Goal: Communication & Community: Share content

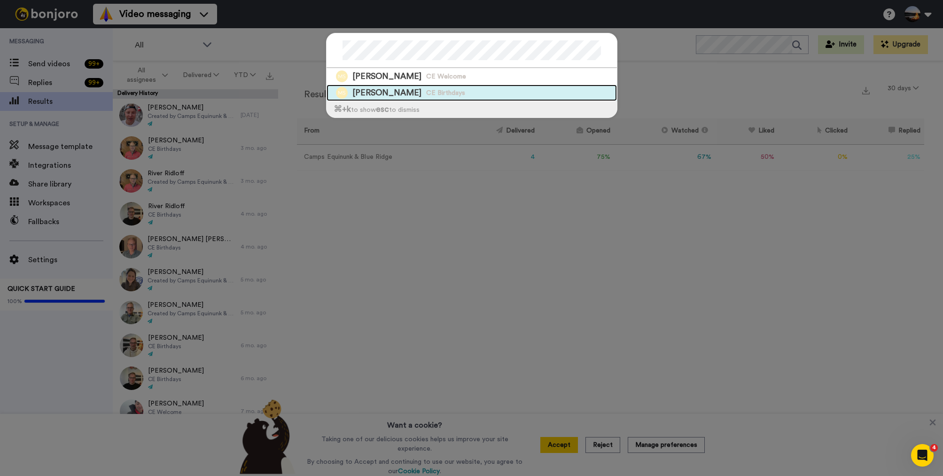
click at [541, 91] on div "Matthew Steinman CE Birthdays" at bounding box center [472, 93] width 290 height 16
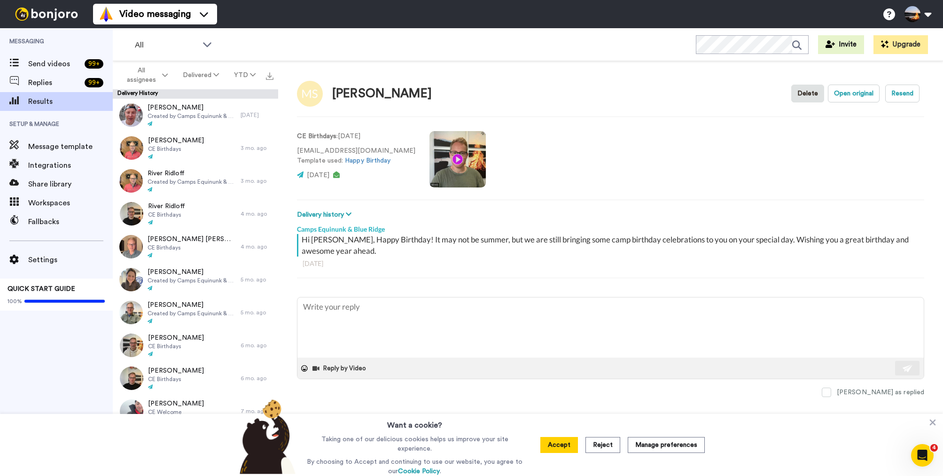
type textarea "x"
click at [431, 160] on video at bounding box center [458, 159] width 56 height 56
click at [557, 448] on button "Accept" at bounding box center [560, 445] width 38 height 16
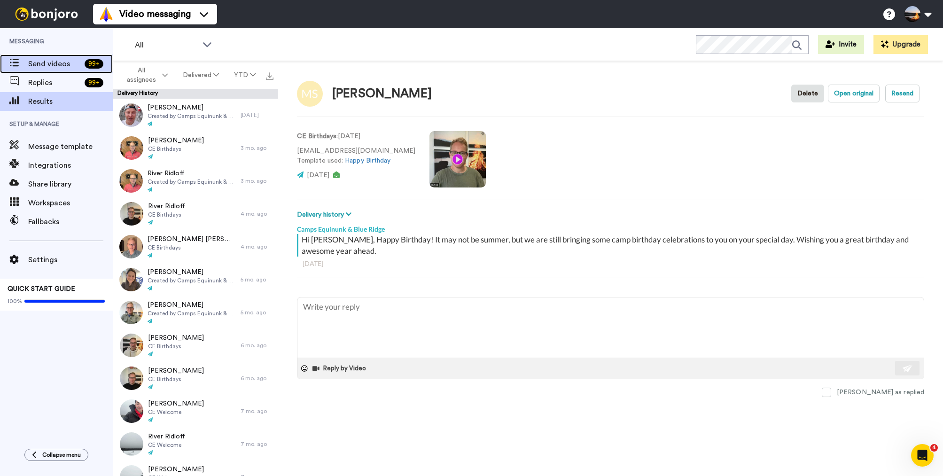
click at [55, 63] on span "Send videos" at bounding box center [54, 63] width 53 height 11
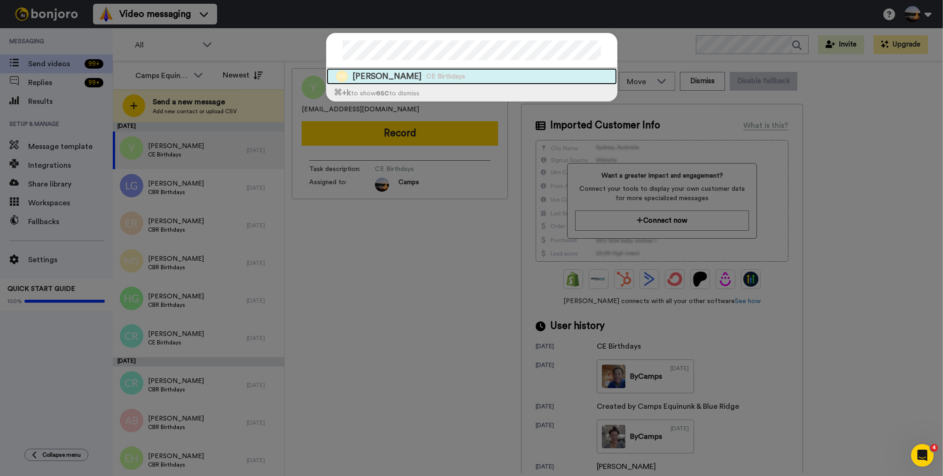
click at [476, 75] on div "Matthew Steinman CE Birthdays" at bounding box center [472, 76] width 290 height 16
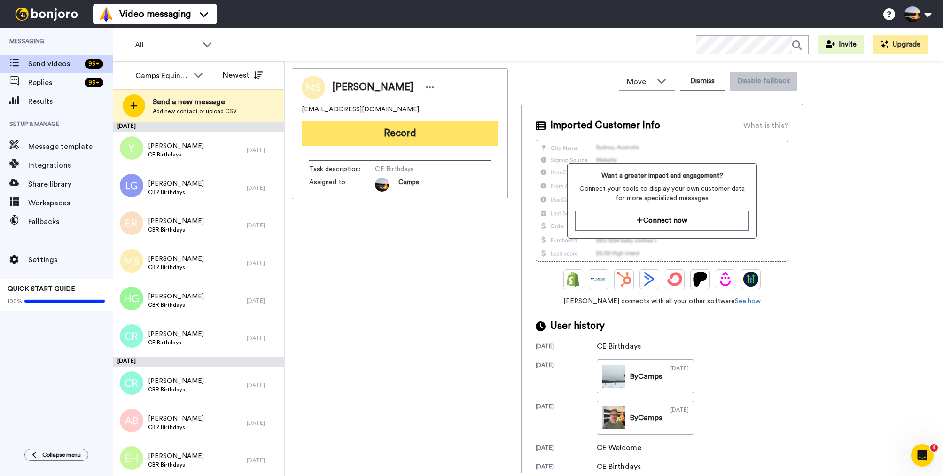
click at [408, 135] on button "Record" at bounding box center [400, 133] width 196 height 24
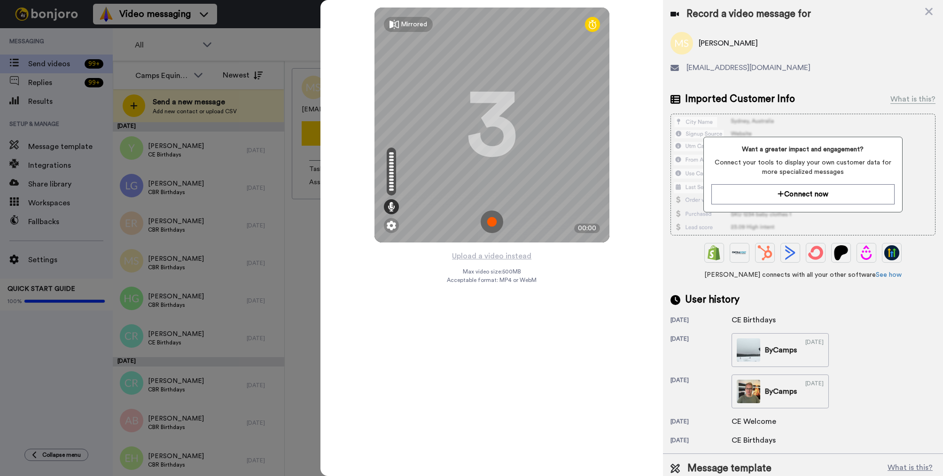
click at [487, 219] on img at bounding box center [492, 222] width 23 height 23
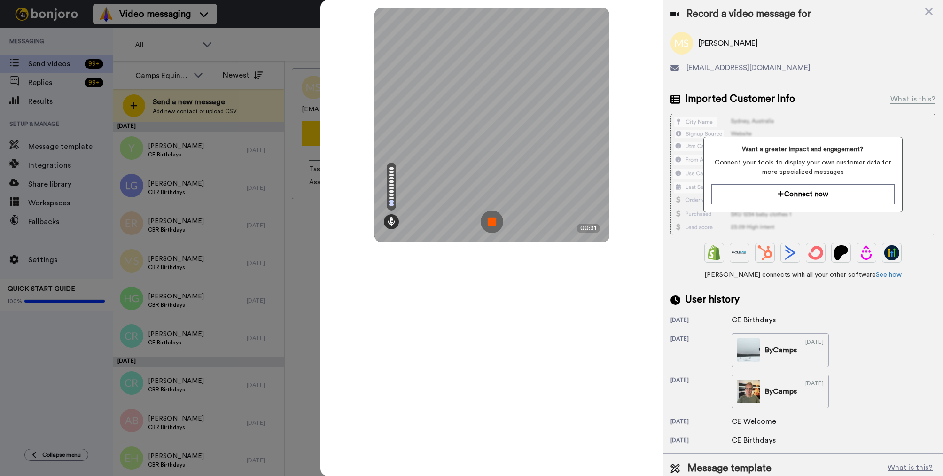
click at [490, 222] on img at bounding box center [492, 222] width 23 height 23
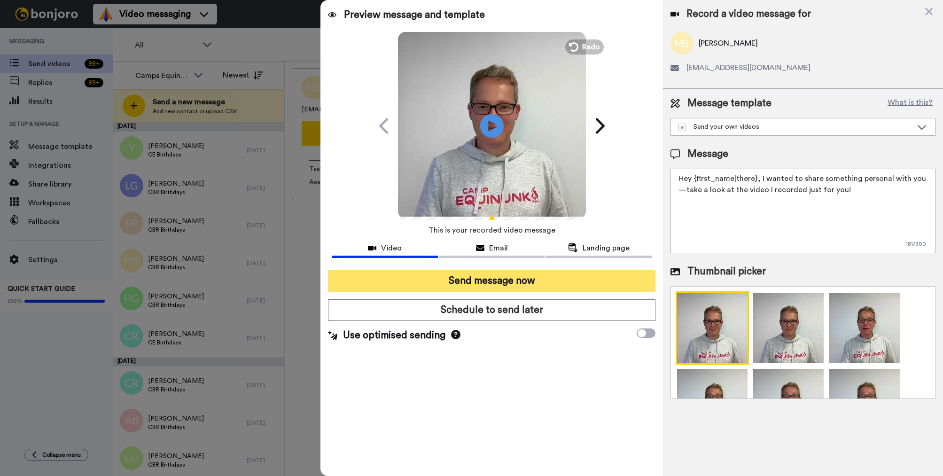
click at [490, 282] on button "Send message now" at bounding box center [492, 281] width 328 height 22
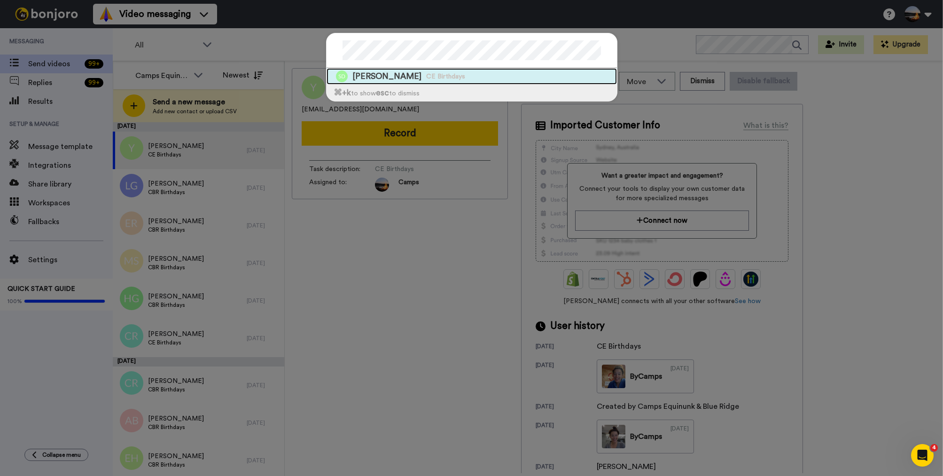
click at [456, 77] on span "CE Birthdays" at bounding box center [445, 76] width 39 height 9
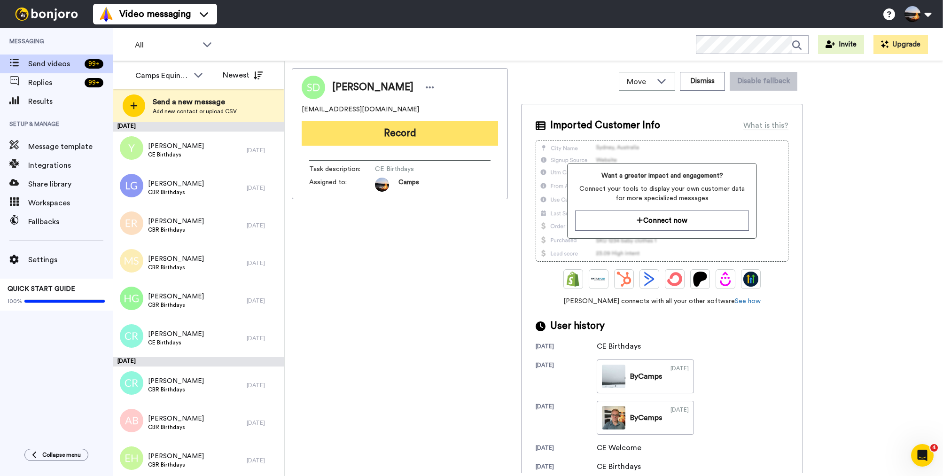
click at [443, 126] on button "Record" at bounding box center [400, 133] width 196 height 24
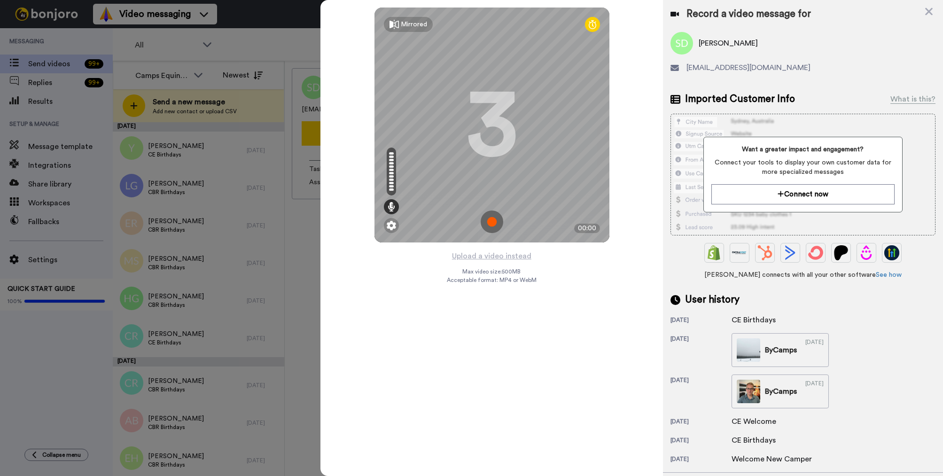
click at [491, 220] on img at bounding box center [492, 222] width 23 height 23
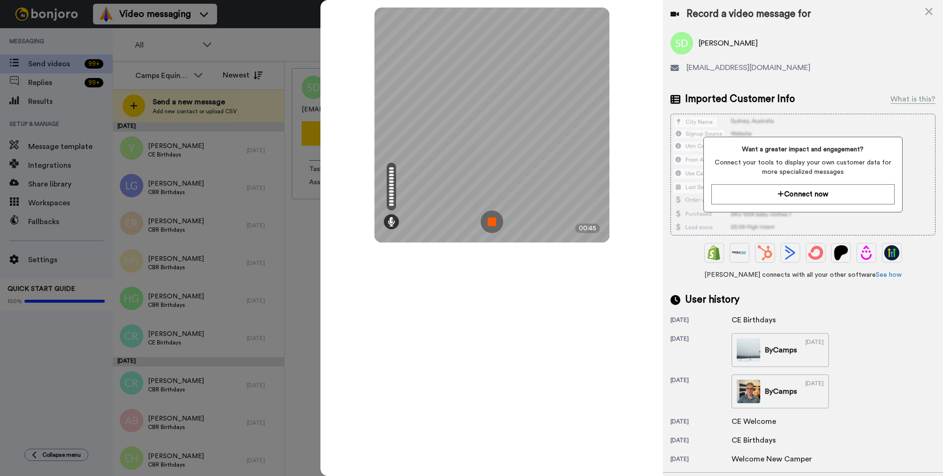
click at [496, 218] on img at bounding box center [492, 222] width 23 height 23
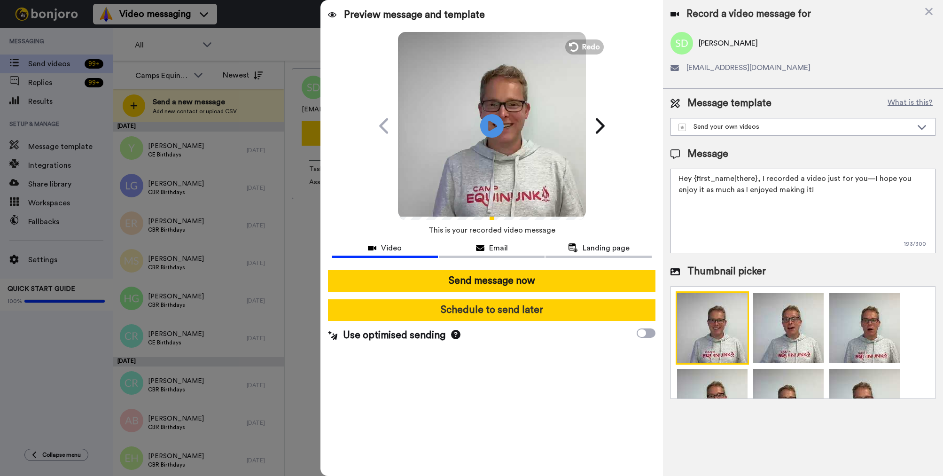
click at [479, 318] on button "Schedule to send later" at bounding box center [492, 310] width 328 height 22
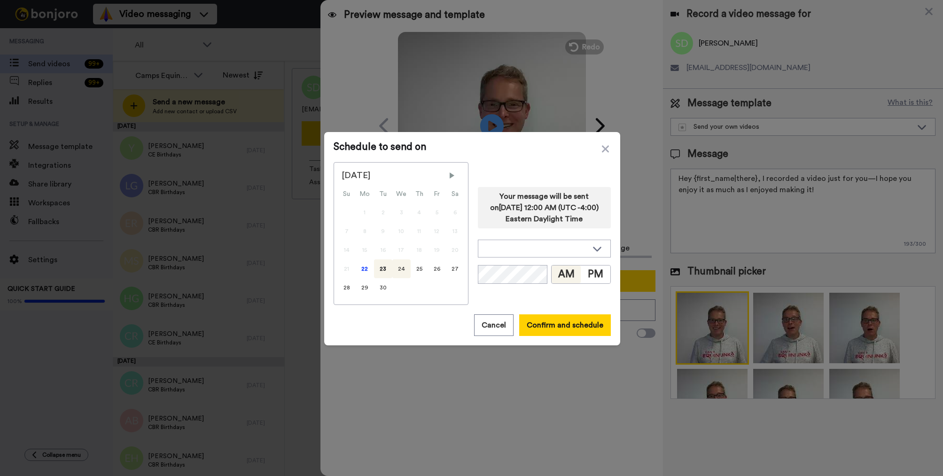
click at [401, 269] on div "24" at bounding box center [401, 268] width 18 height 19
click at [569, 327] on button "Confirm and schedule" at bounding box center [565, 325] width 92 height 22
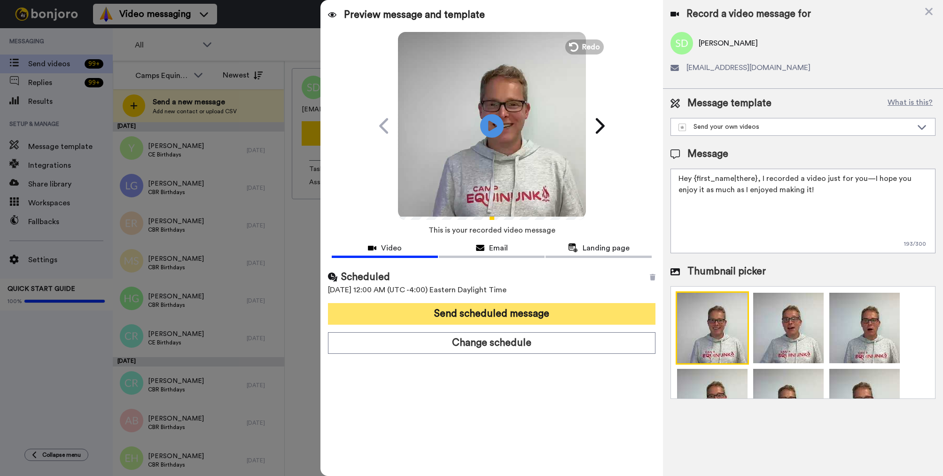
click at [564, 313] on button "Send scheduled message" at bounding box center [492, 314] width 328 height 22
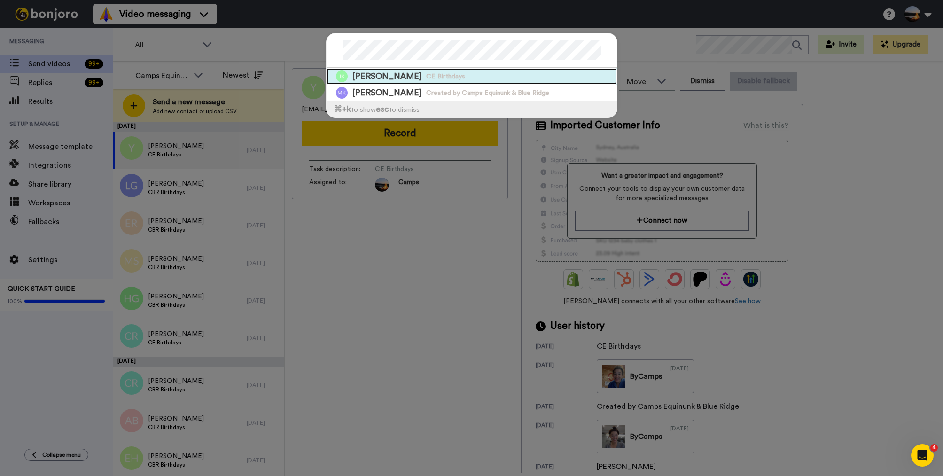
click at [508, 78] on div "[PERSON_NAME] CE Birthdays" at bounding box center [472, 76] width 290 height 16
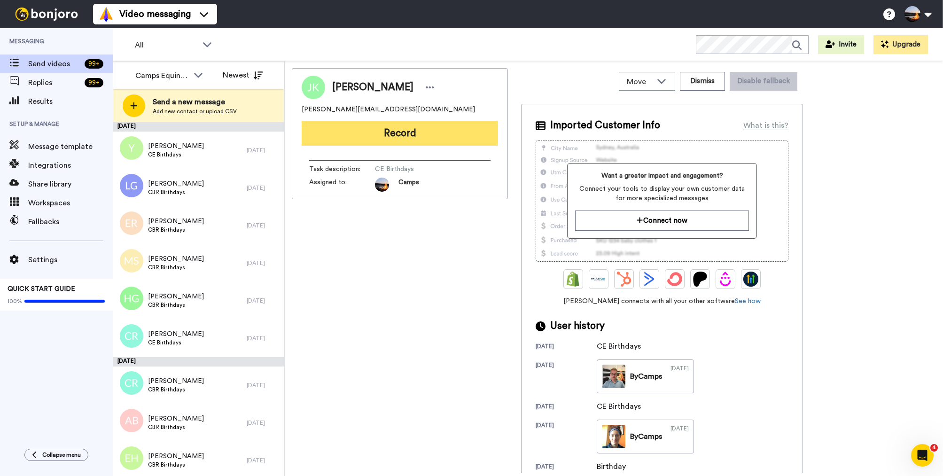
click at [417, 137] on button "Record" at bounding box center [400, 133] width 196 height 24
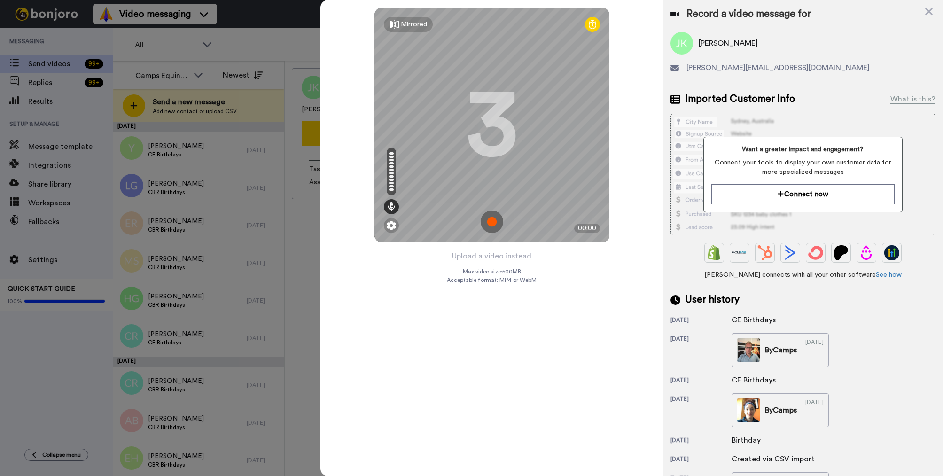
click at [494, 221] on img at bounding box center [492, 222] width 23 height 23
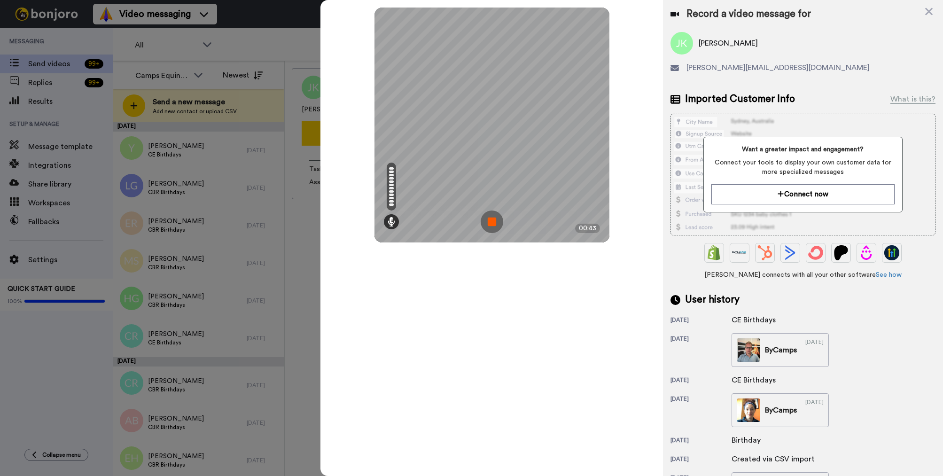
click at [494, 221] on img at bounding box center [492, 222] width 23 height 23
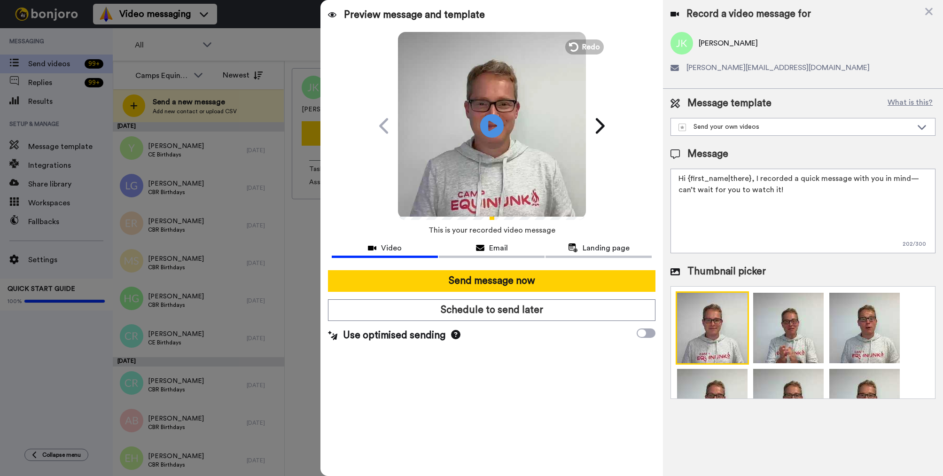
click at [507, 321] on div "Send message now Schedule to send later Use optimised sending" at bounding box center [492, 306] width 343 height 87
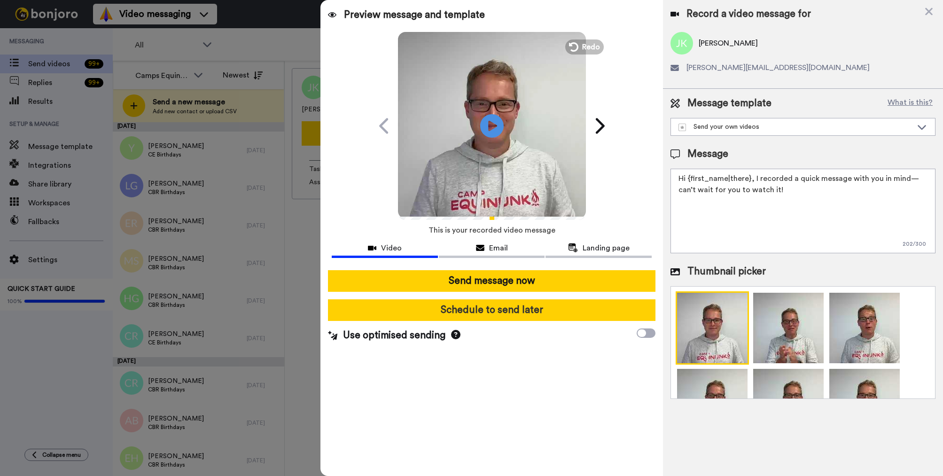
click at [507, 317] on button "Schedule to send later" at bounding box center [492, 310] width 328 height 22
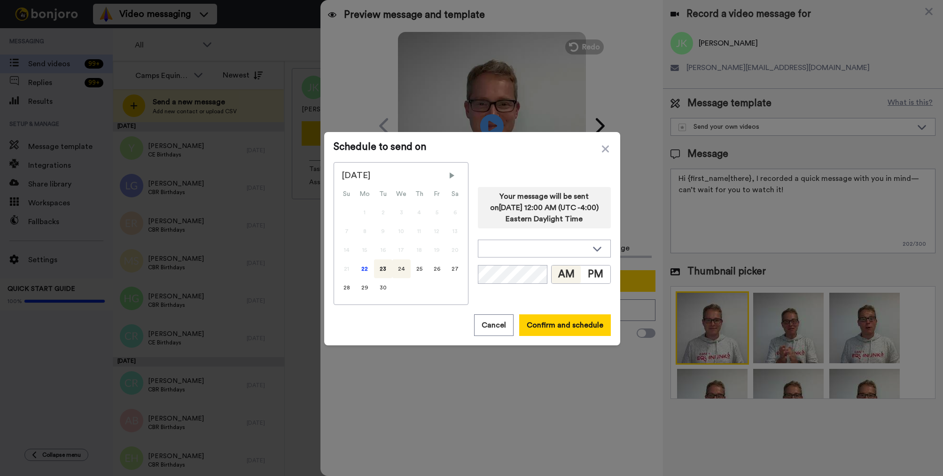
click at [402, 264] on div "24" at bounding box center [401, 268] width 18 height 19
click at [572, 322] on button "Confirm and schedule" at bounding box center [565, 325] width 92 height 22
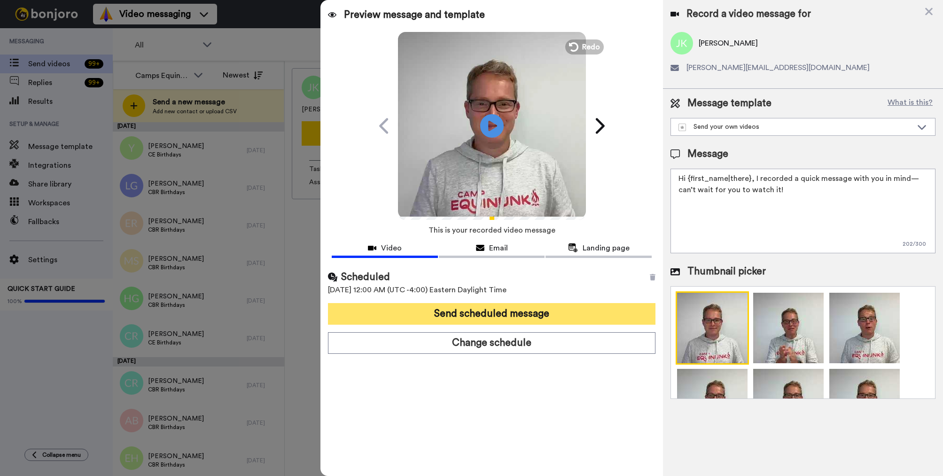
click at [568, 315] on button "Send scheduled message" at bounding box center [492, 314] width 328 height 22
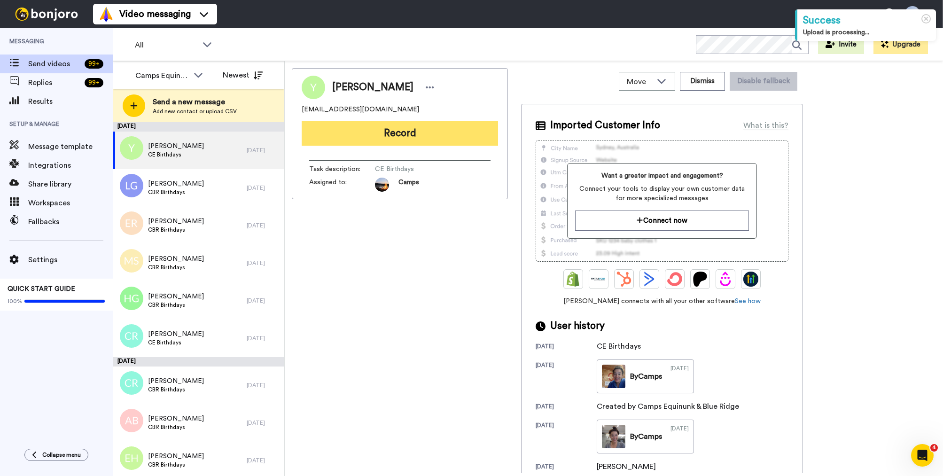
click at [434, 138] on button "Record" at bounding box center [400, 133] width 196 height 24
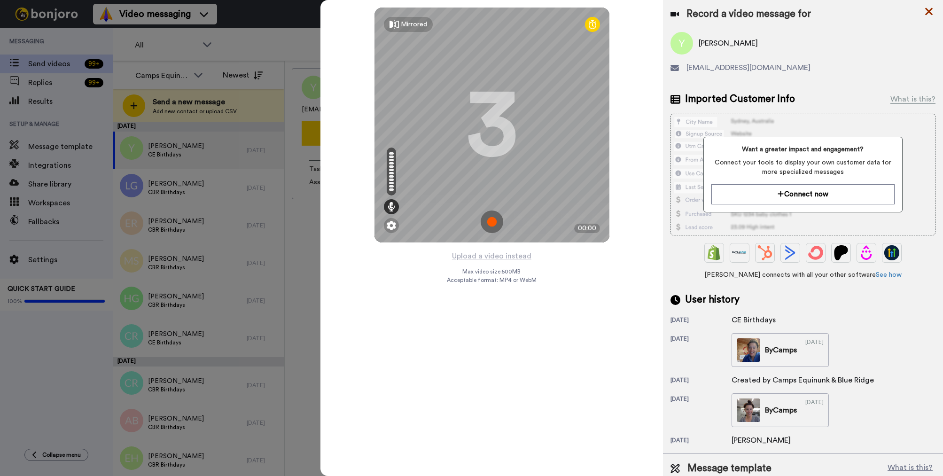
click at [928, 9] on icon at bounding box center [930, 12] width 8 height 8
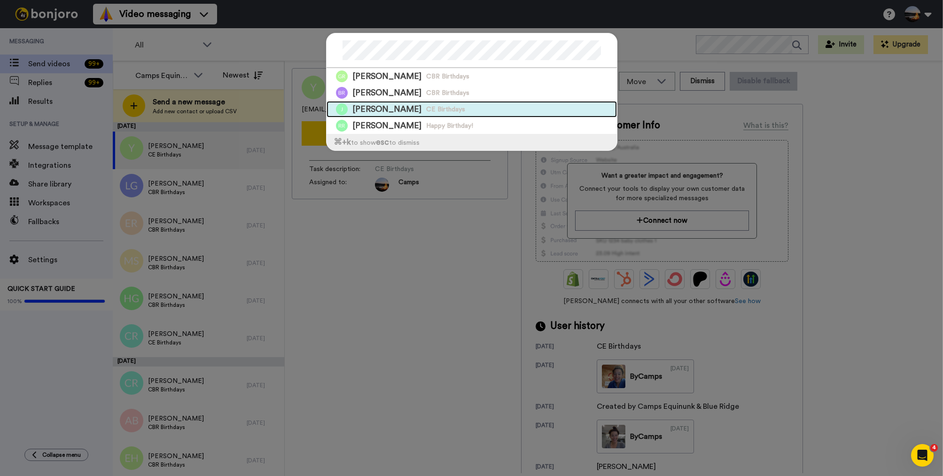
click at [371, 107] on span "Nathan Roth" at bounding box center [387, 109] width 69 height 12
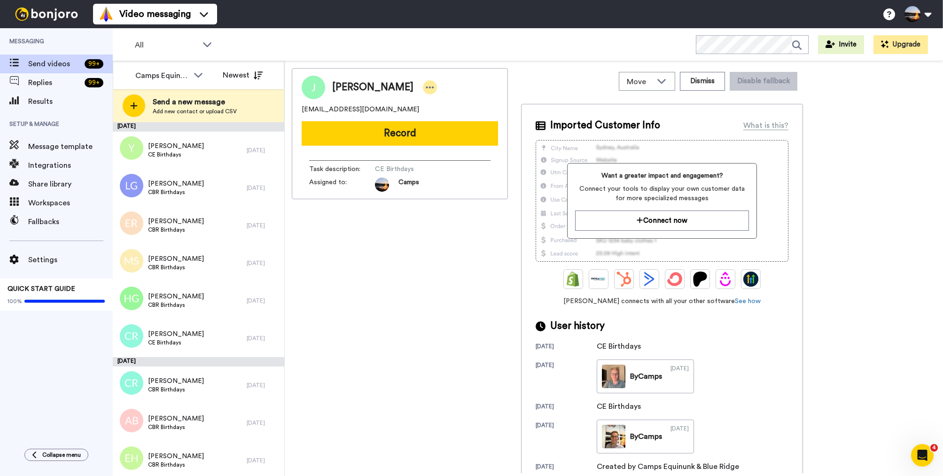
click at [426, 91] on icon at bounding box center [430, 87] width 8 height 9
click at [441, 100] on li "Edit contact" at bounding box center [431, 103] width 68 height 13
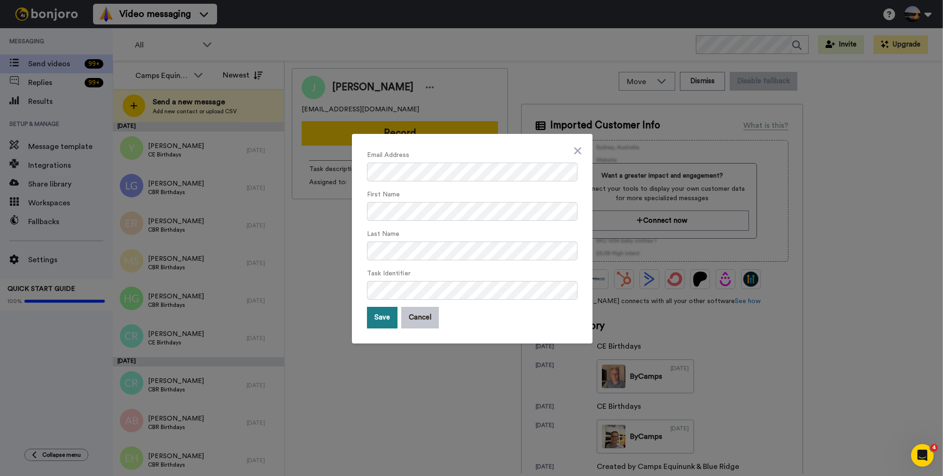
click at [379, 322] on button "Save" at bounding box center [382, 318] width 31 height 22
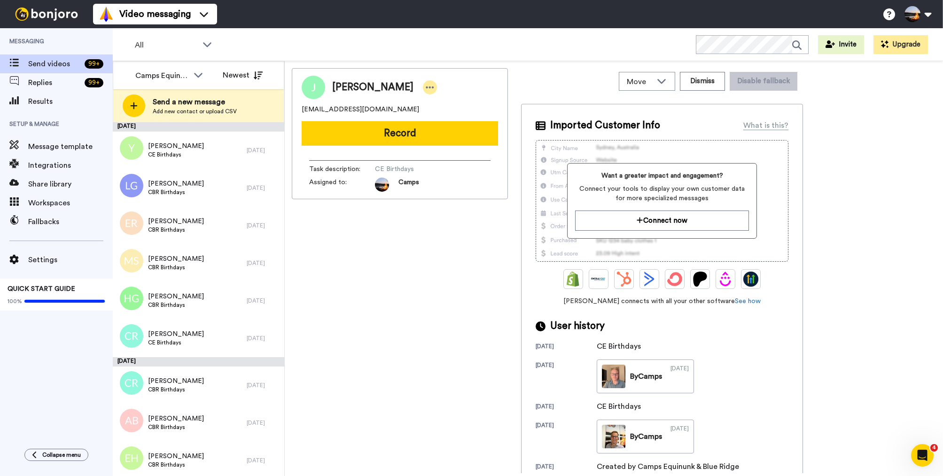
click at [426, 86] on icon at bounding box center [430, 87] width 8 height 9
click at [424, 103] on li "Edit contact" at bounding box center [431, 103] width 68 height 13
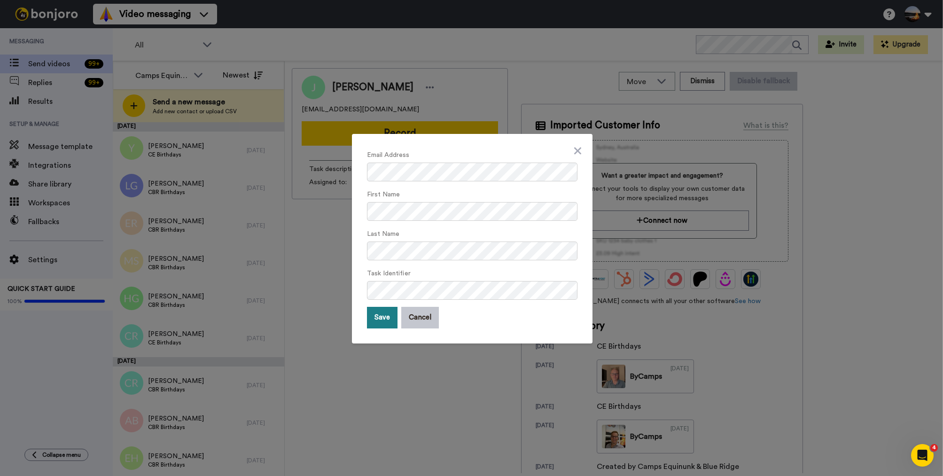
click at [380, 317] on button "Save" at bounding box center [382, 318] width 31 height 22
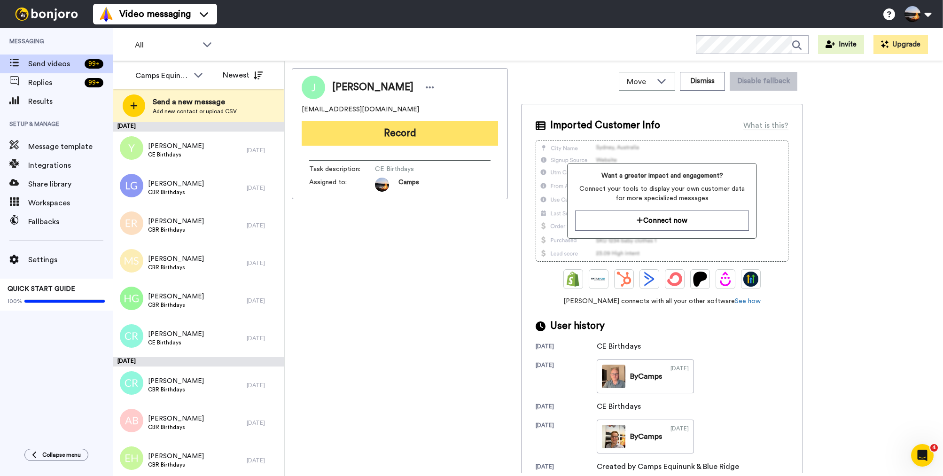
click at [374, 136] on button "Record" at bounding box center [400, 133] width 196 height 24
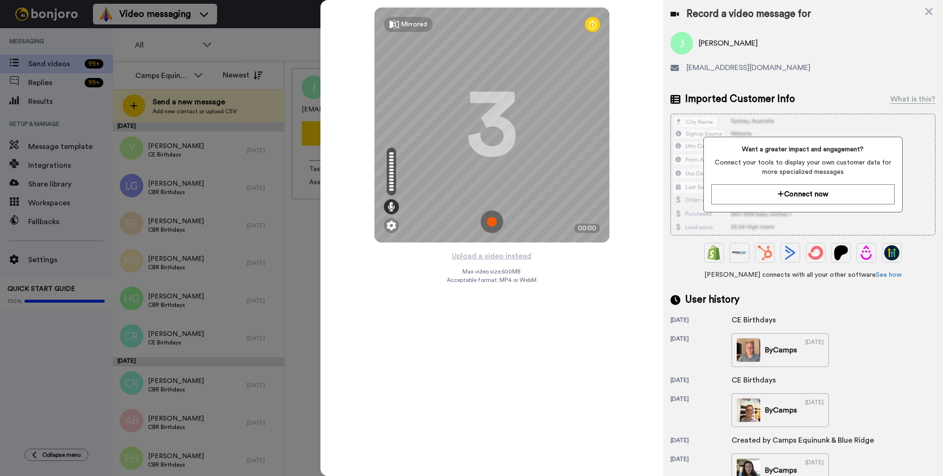
click at [489, 220] on img at bounding box center [492, 222] width 23 height 23
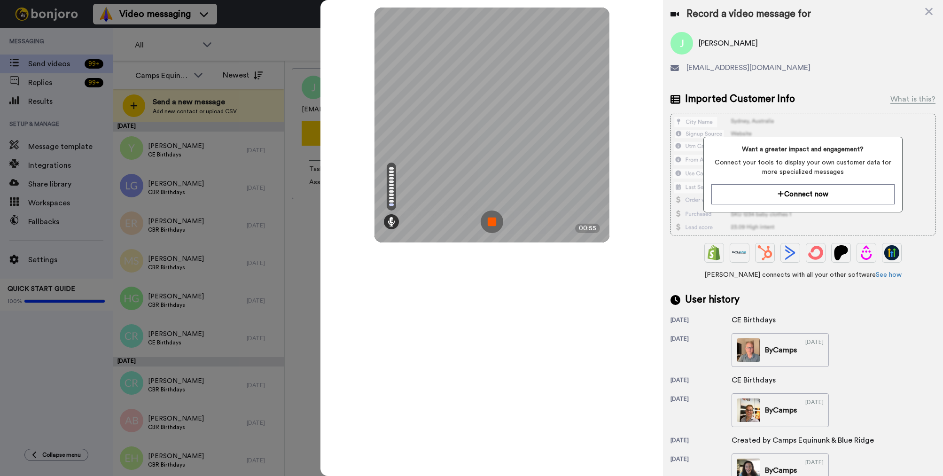
click at [495, 223] on img at bounding box center [492, 222] width 23 height 23
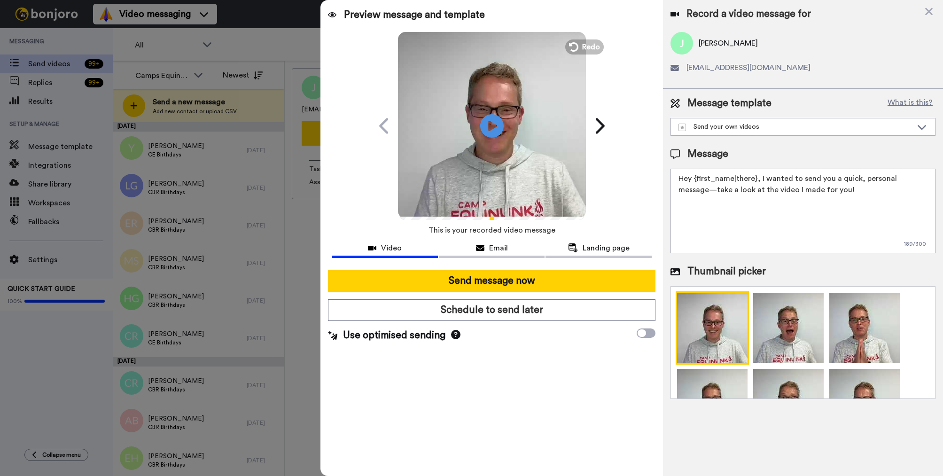
drag, startPoint x: 755, startPoint y: 179, endPoint x: 694, endPoint y: 182, distance: 61.2
click at [694, 182] on textarea "Hey {first_name|there}, I wanted to send you a quick, personal message—take a l…" at bounding box center [803, 211] width 265 height 85
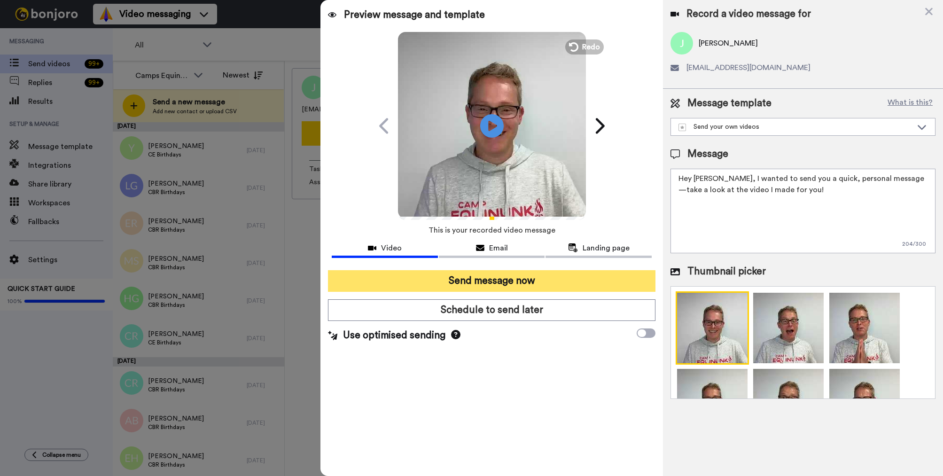
type textarea "Hey Ben, I wanted to send you a quick, personal message—take a look at the vide…"
click at [557, 279] on button "Send message now" at bounding box center [492, 281] width 328 height 22
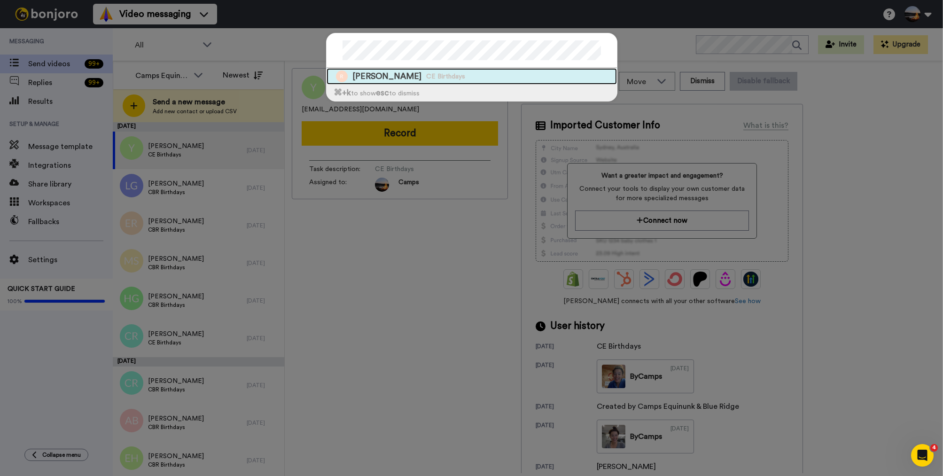
click at [501, 77] on div "Tyler Goldman CE Birthdays" at bounding box center [472, 76] width 290 height 16
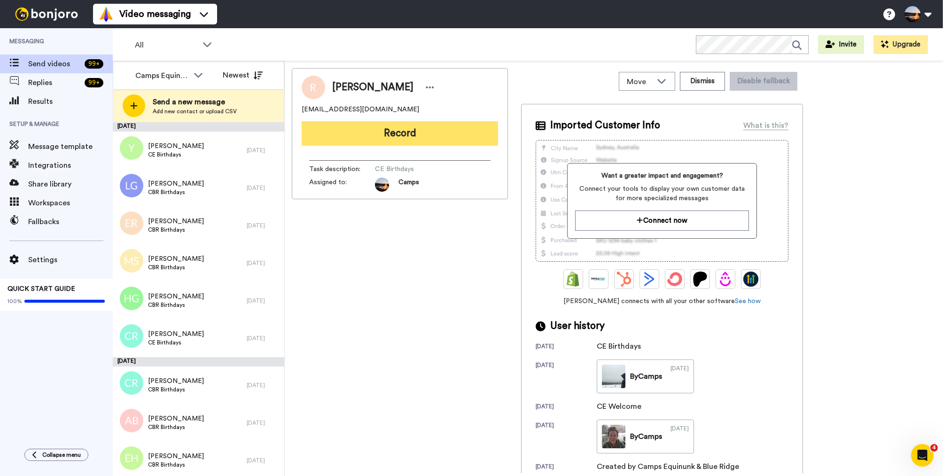
click at [420, 129] on button "Record" at bounding box center [400, 133] width 196 height 24
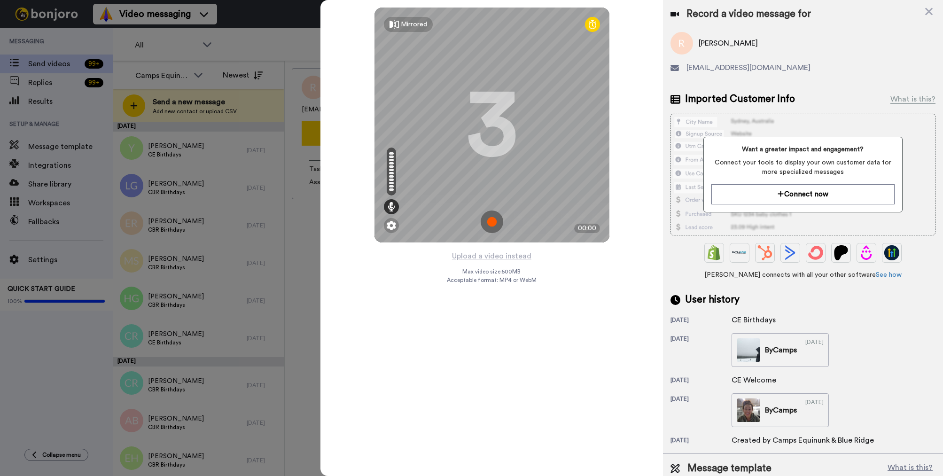
click at [495, 218] on img at bounding box center [492, 222] width 23 height 23
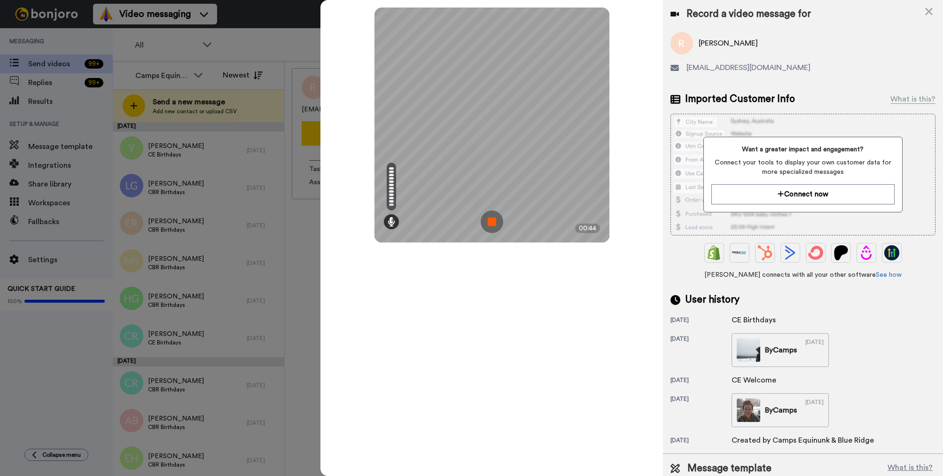
click at [494, 218] on img at bounding box center [492, 222] width 23 height 23
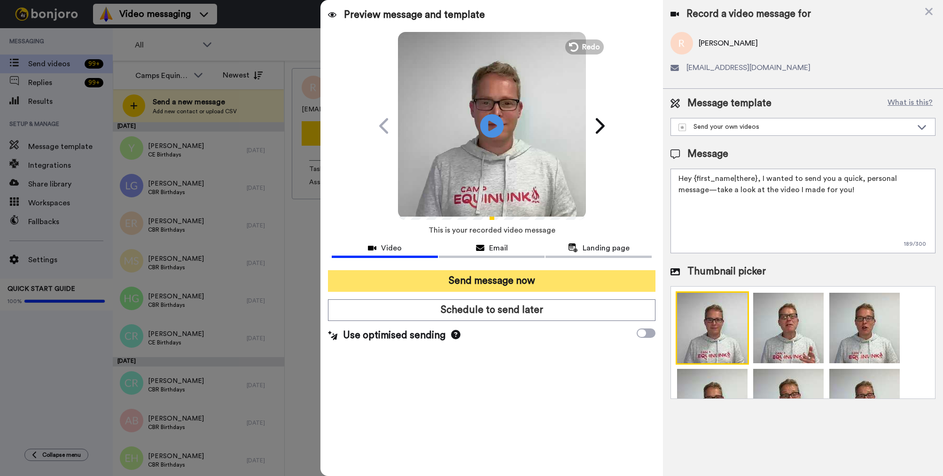
click at [488, 280] on button "Send message now" at bounding box center [492, 281] width 328 height 22
